Goal: Information Seeking & Learning: Learn about a topic

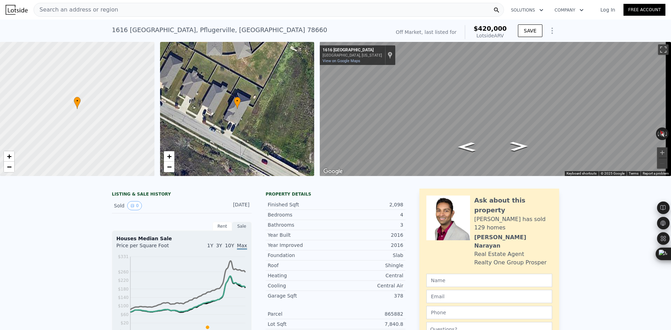
click at [82, 7] on span "Search an address or region" at bounding box center [76, 10] width 84 height 8
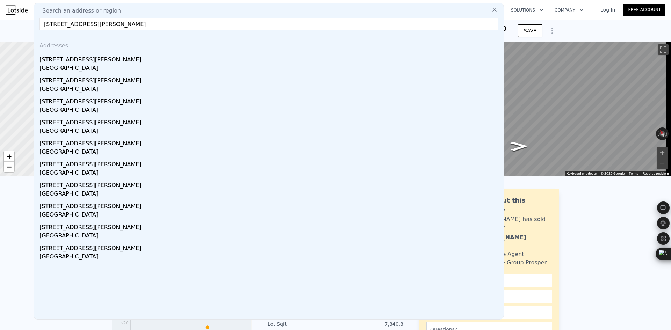
type input "[STREET_ADDRESS][PERSON_NAME]"
drag, startPoint x: 94, startPoint y: 71, endPoint x: 190, endPoint y: 125, distance: 110.1
click at [103, 66] on div "[GEOGRAPHIC_DATA]" at bounding box center [269, 69] width 461 height 10
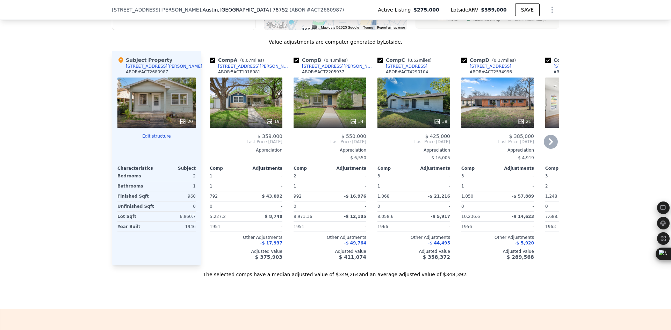
scroll to position [696, 0]
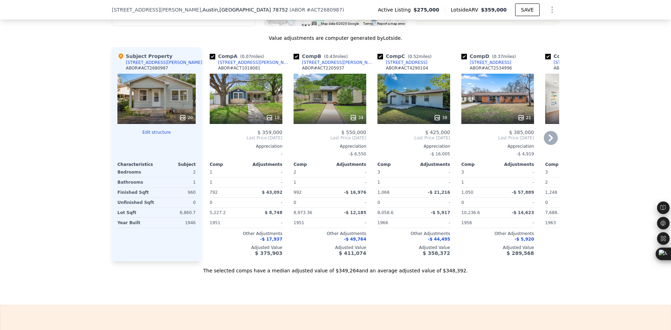
click at [547, 142] on icon at bounding box center [551, 138] width 14 height 14
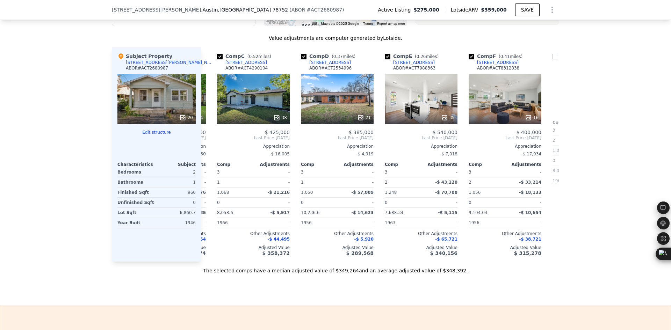
scroll to position [0, 168]
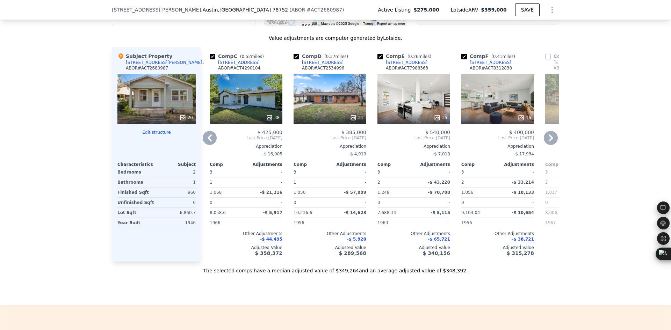
click at [547, 143] on icon at bounding box center [551, 138] width 14 height 14
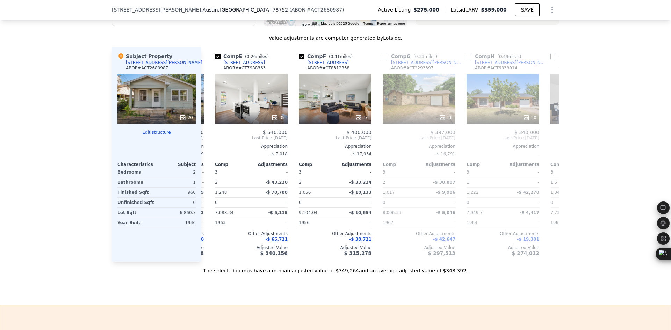
scroll to position [0, 335]
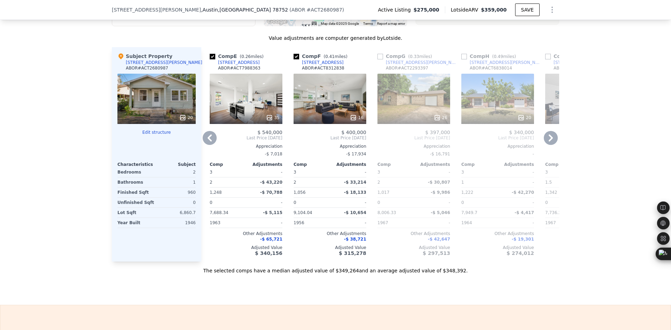
click at [547, 143] on icon at bounding box center [551, 138] width 14 height 14
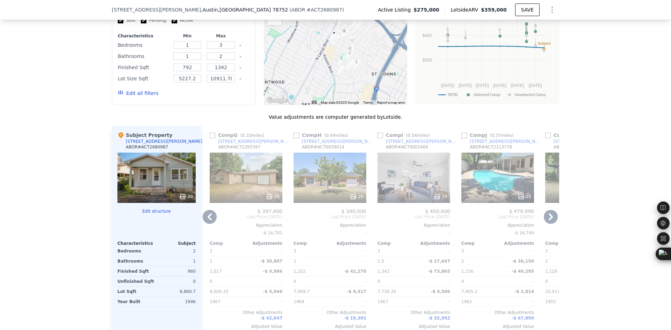
scroll to position [641, 0]
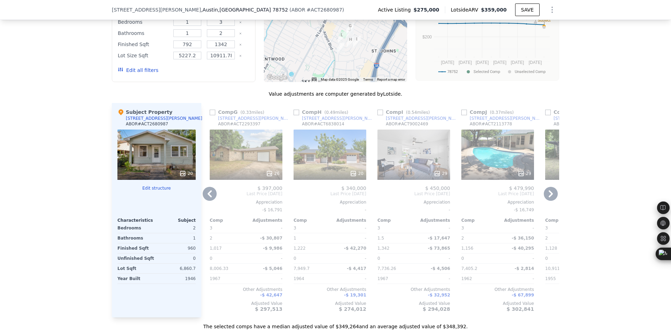
click at [203, 197] on icon at bounding box center [210, 194] width 14 height 14
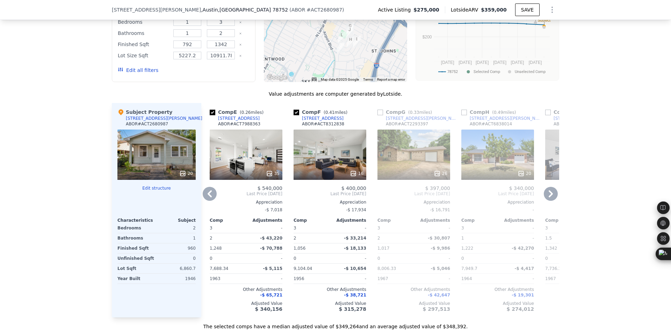
click at [208, 197] on icon at bounding box center [210, 193] width 4 height 7
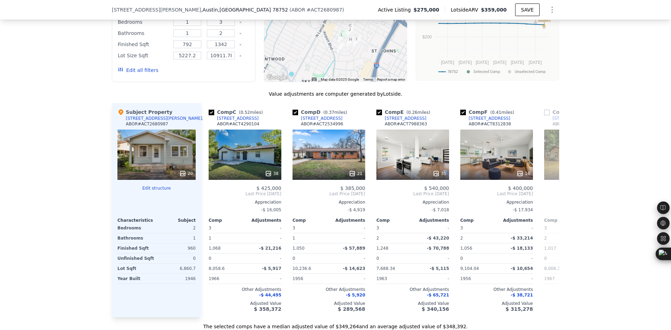
scroll to position [0, 168]
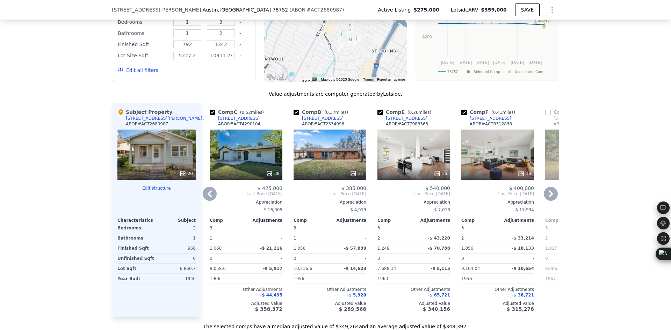
click at [209, 201] on icon at bounding box center [210, 194] width 14 height 14
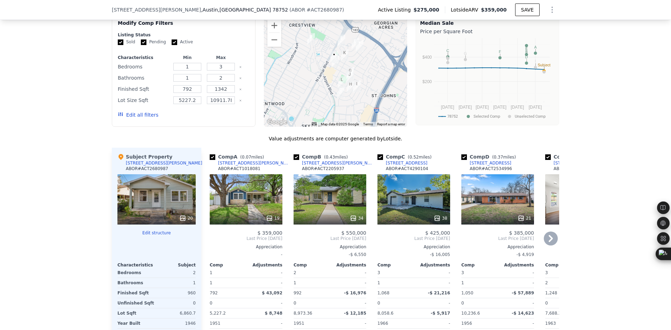
scroll to position [583, 0]
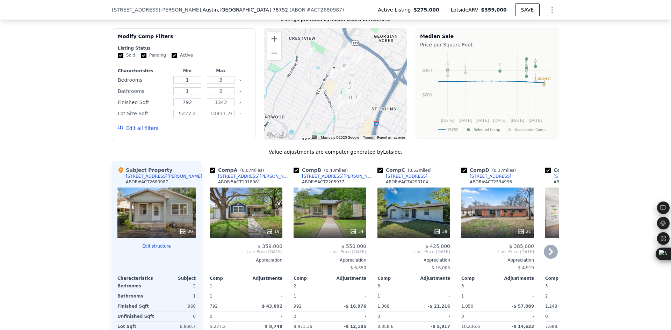
click at [550, 259] on icon at bounding box center [551, 252] width 14 height 14
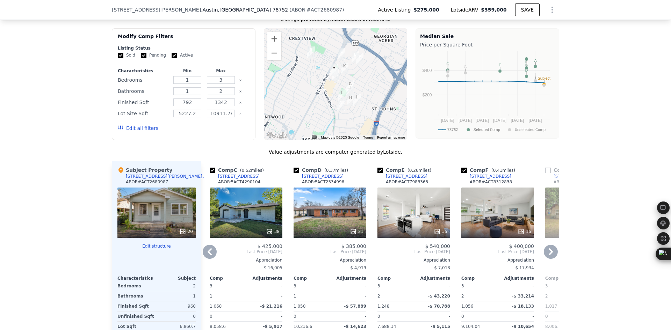
click at [550, 259] on icon at bounding box center [551, 252] width 14 height 14
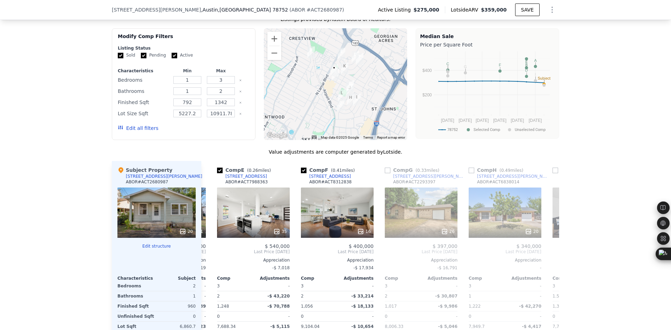
scroll to position [0, 335]
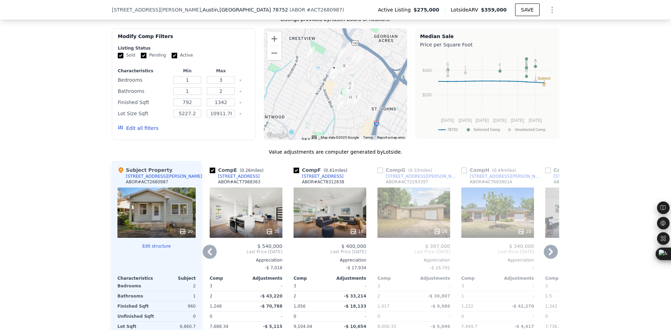
click at [550, 259] on icon at bounding box center [551, 252] width 14 height 14
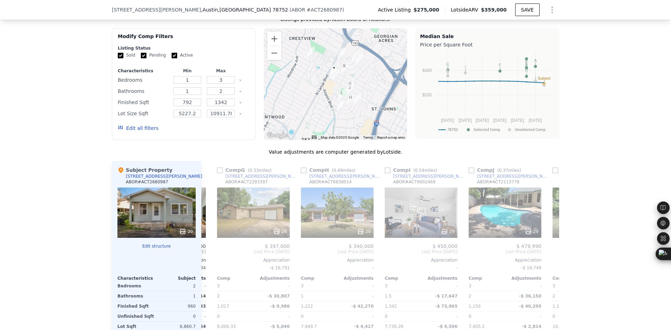
scroll to position [0, 503]
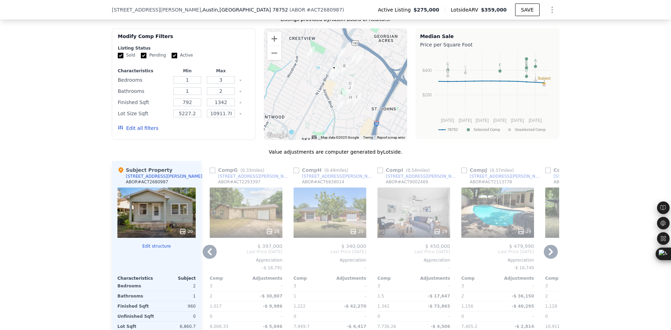
click at [550, 259] on icon at bounding box center [551, 252] width 14 height 14
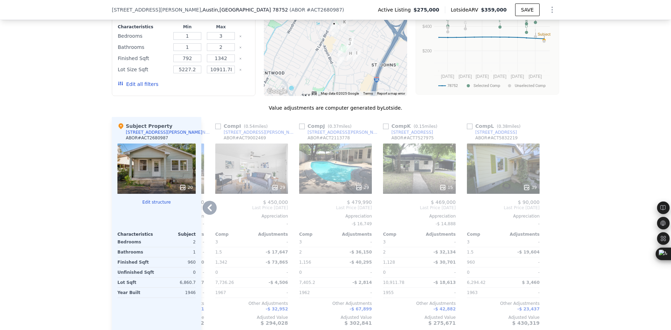
scroll to position [641, 0]
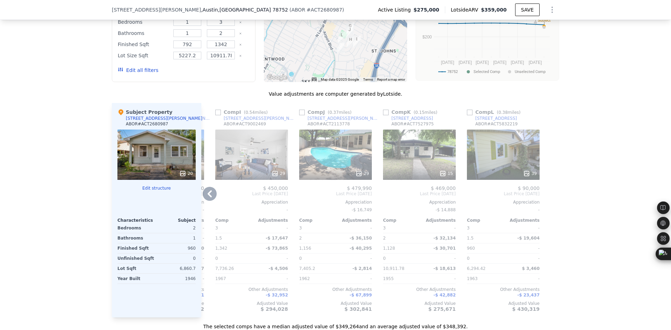
click at [204, 201] on icon at bounding box center [210, 194] width 14 height 14
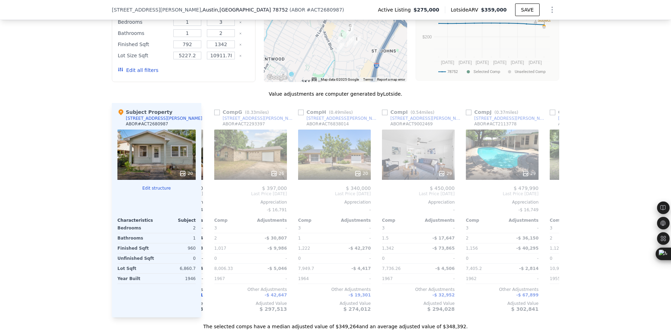
scroll to position [0, 498]
click at [205, 201] on icon at bounding box center [210, 194] width 14 height 14
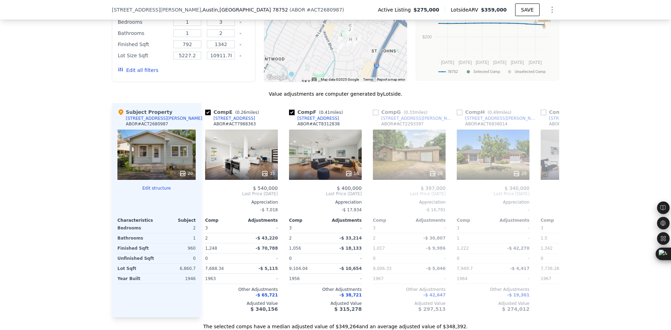
scroll to position [0, 330]
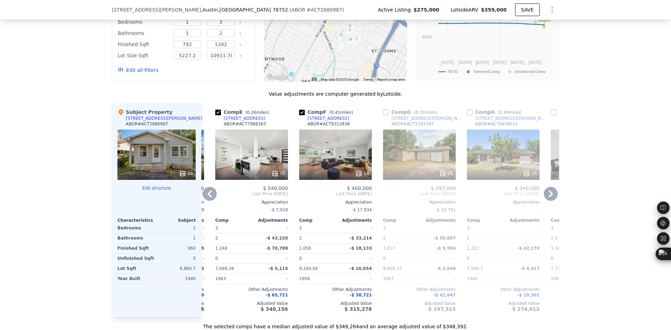
click at [205, 201] on icon at bounding box center [210, 194] width 14 height 14
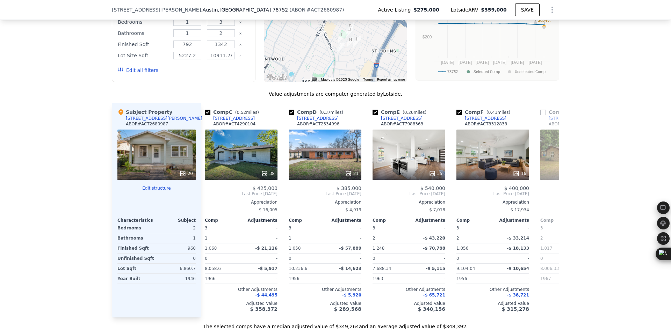
scroll to position [0, 162]
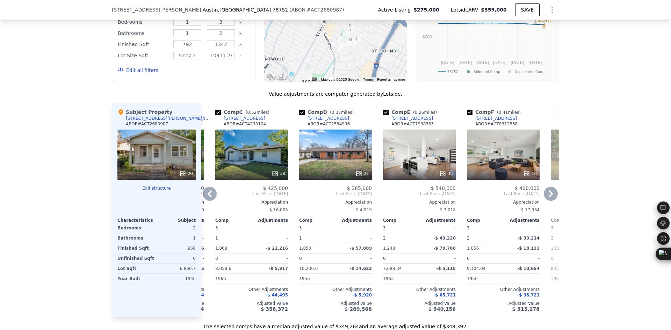
click at [205, 201] on icon at bounding box center [210, 194] width 14 height 14
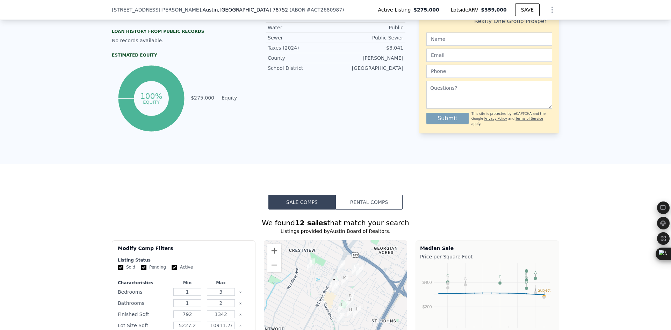
scroll to position [0, 0]
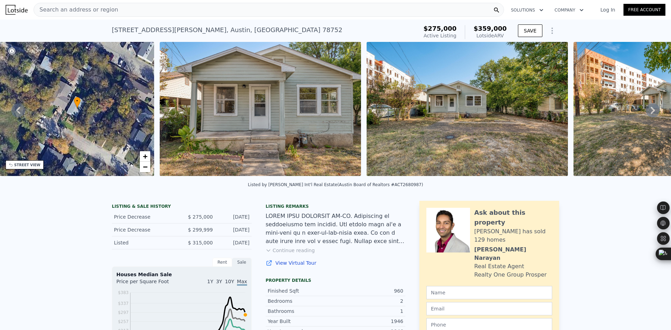
click at [86, 11] on span "Search an address or region" at bounding box center [76, 10] width 84 height 8
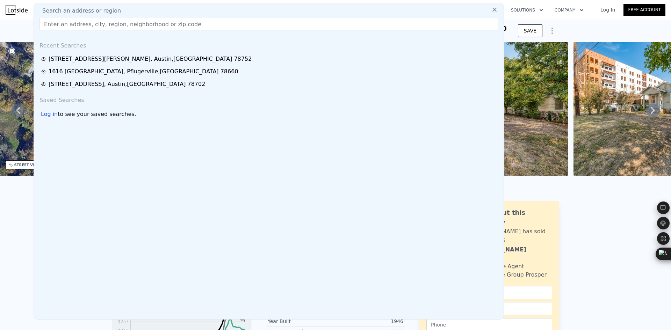
type input "[STREET_ADDRESS]"
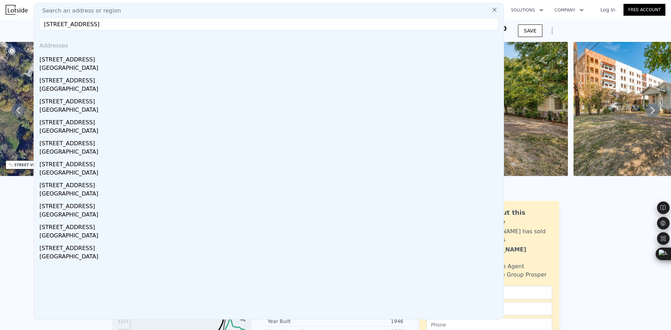
click at [81, 63] on div "[STREET_ADDRESS]" at bounding box center [269, 58] width 461 height 11
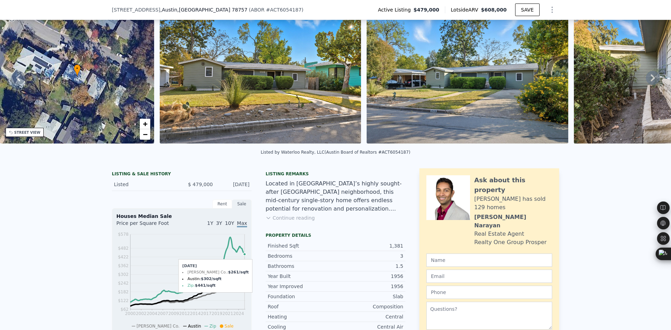
scroll to position [114, 0]
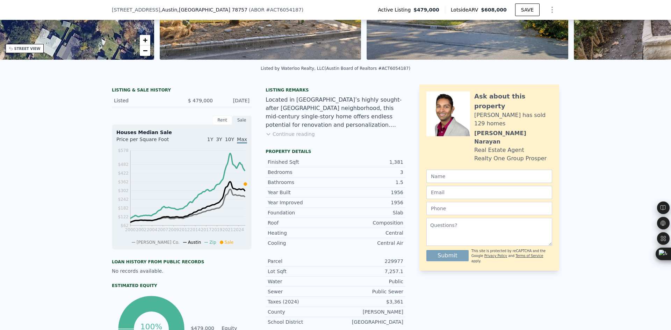
click at [283, 138] on button "Continue reading" at bounding box center [290, 134] width 49 height 7
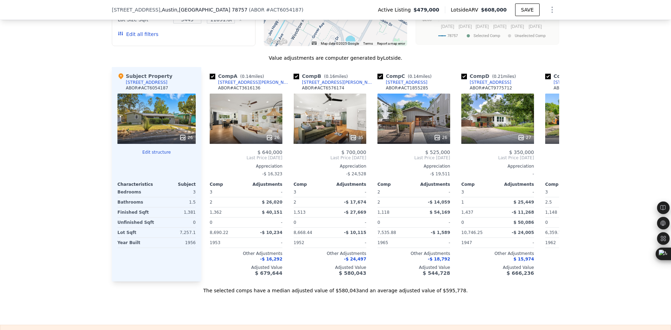
scroll to position [755, 0]
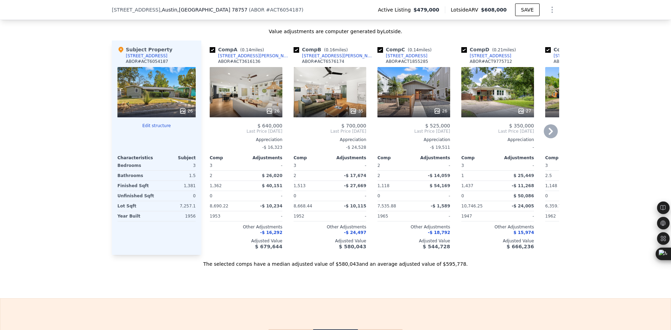
click at [549, 125] on icon at bounding box center [551, 131] width 14 height 14
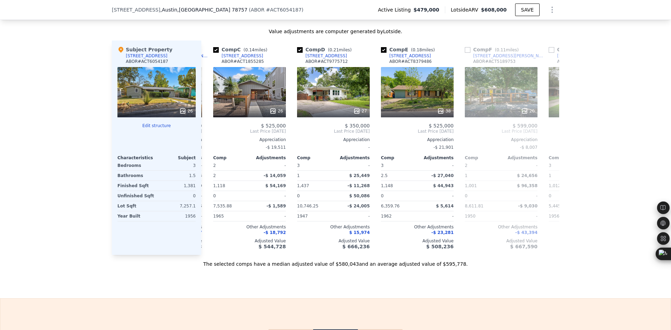
scroll to position [0, 168]
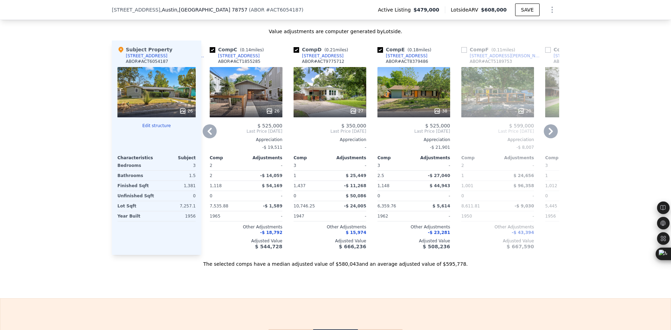
click at [549, 125] on icon at bounding box center [551, 131] width 14 height 14
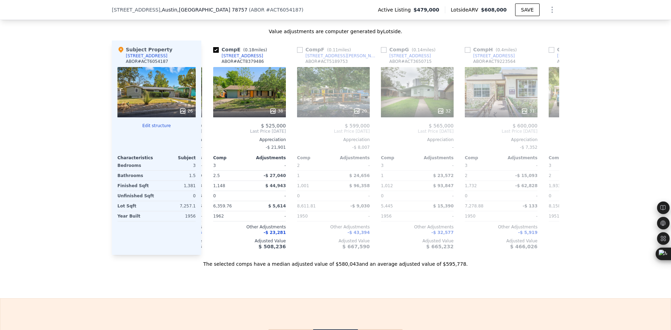
scroll to position [0, 335]
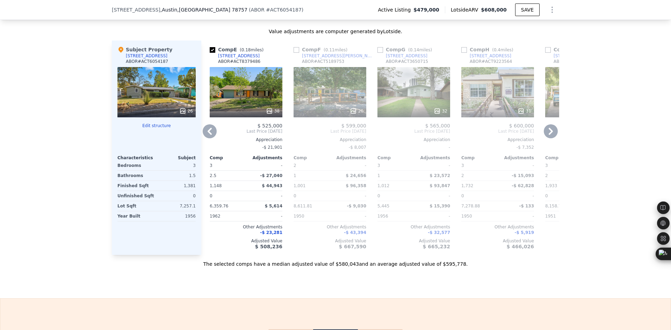
click at [210, 124] on icon at bounding box center [210, 131] width 14 height 14
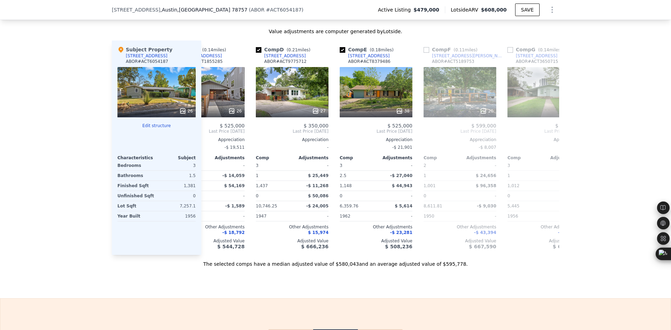
scroll to position [0, 168]
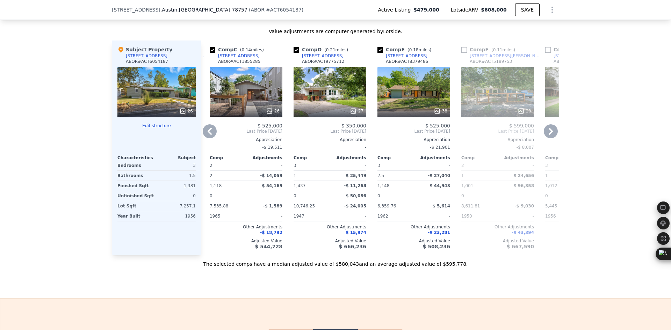
click at [210, 124] on icon at bounding box center [210, 131] width 14 height 14
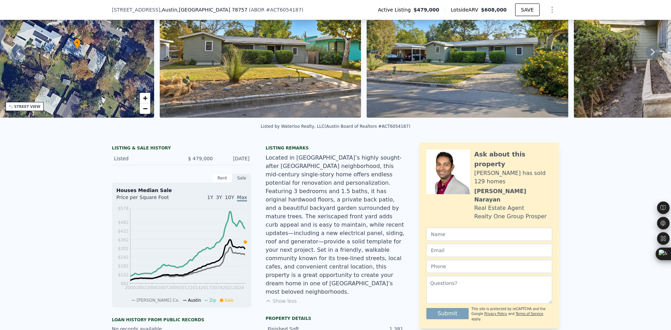
scroll to position [2, 0]
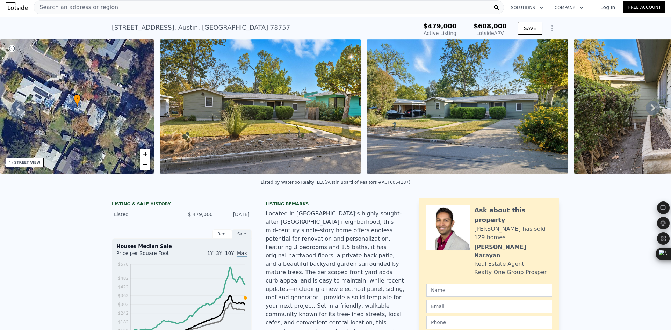
click at [134, 28] on div "[STREET_ADDRESS]" at bounding box center [201, 28] width 178 height 10
copy div "[STREET_ADDRESS] Active at $479k (~ARV $608k )"
click at [125, 5] on div "Search an address or region" at bounding box center [269, 7] width 470 height 14
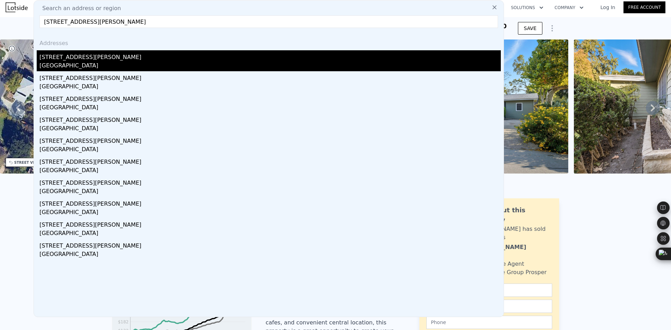
type input "[STREET_ADDRESS][PERSON_NAME]"
click at [86, 60] on div "[STREET_ADDRESS][PERSON_NAME]" at bounding box center [269, 55] width 461 height 11
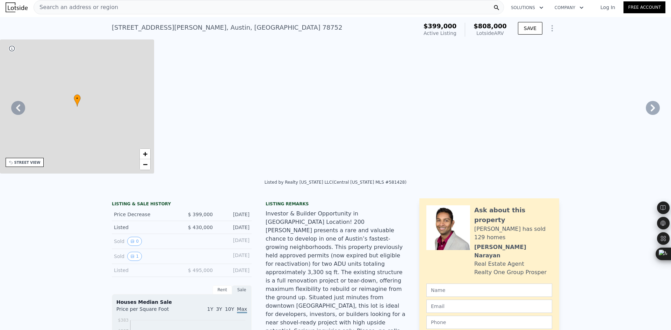
type input "0"
type input "5"
type input "0"
type input "4.5"
type input "1655"
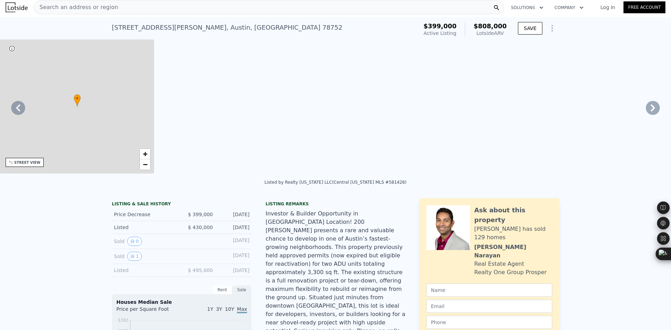
type input "2592"
type input "5662.8"
type input "10829.02"
type input "$ 808,000"
type input "6"
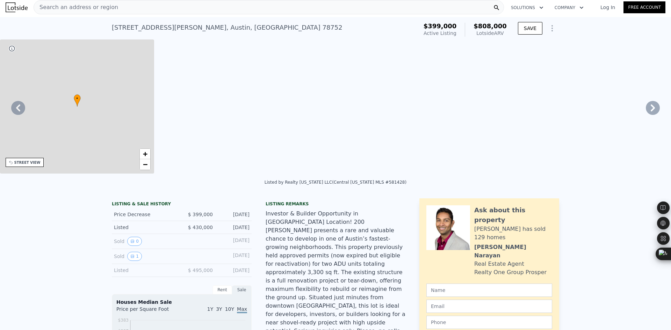
type input "$ 333,126"
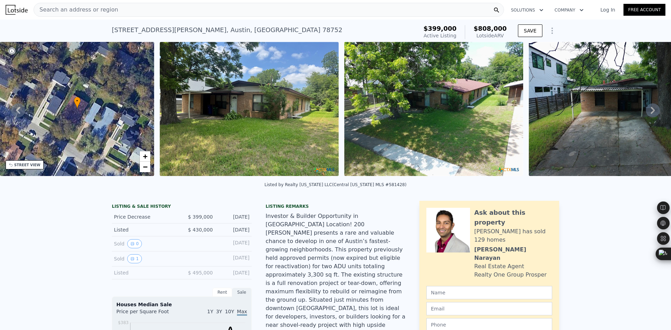
click at [246, 8] on div "Search an address or region" at bounding box center [269, 10] width 470 height 14
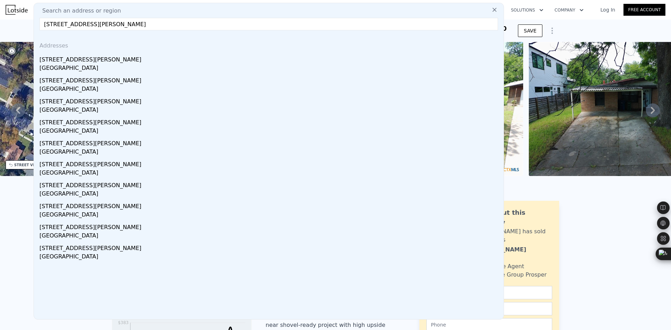
click at [112, 26] on input "[STREET_ADDRESS][PERSON_NAME]" at bounding box center [268, 24] width 458 height 13
drag, startPoint x: 122, startPoint y: 26, endPoint x: 16, endPoint y: 20, distance: 106.0
drag, startPoint x: 100, startPoint y: 25, endPoint x: 9, endPoint y: 17, distance: 91.9
click at [9, 17] on div "Search an address or region Search an address or region [GEOGRAPHIC_DATA][PERSO…" at bounding box center [336, 9] width 660 height 17
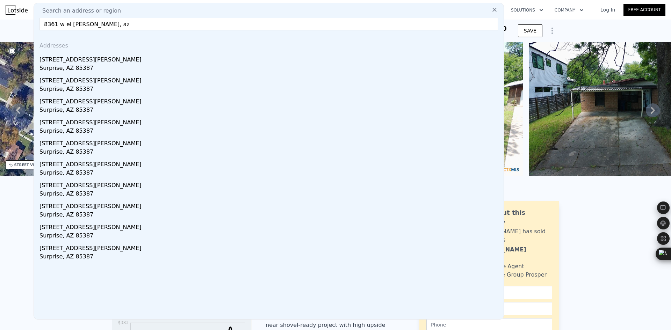
paste input "W [GEOGRAPHIC_DATA][PERSON_NAME]"
type input "[STREET_ADDRESS][PERSON_NAME]"
